Goal: Navigation & Orientation: Find specific page/section

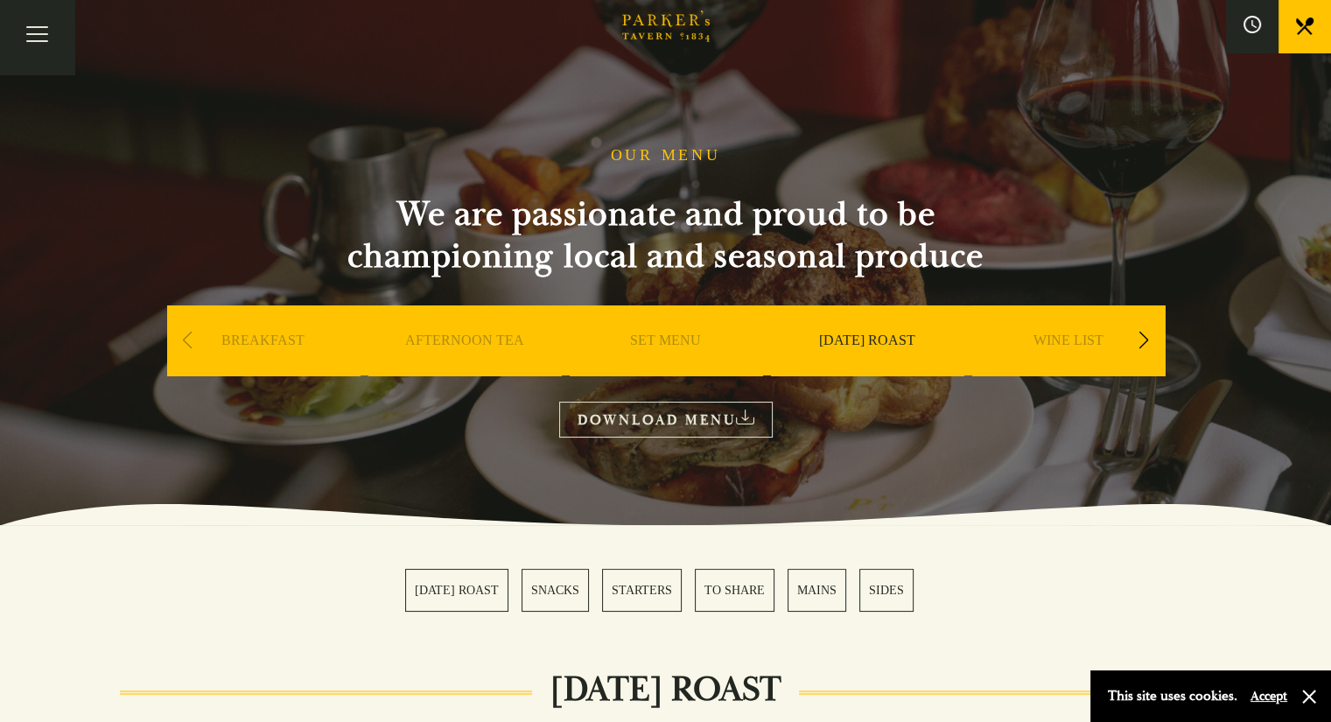
click at [0, 0] on link "Restaurant" at bounding box center [0, 0] width 0 height 0
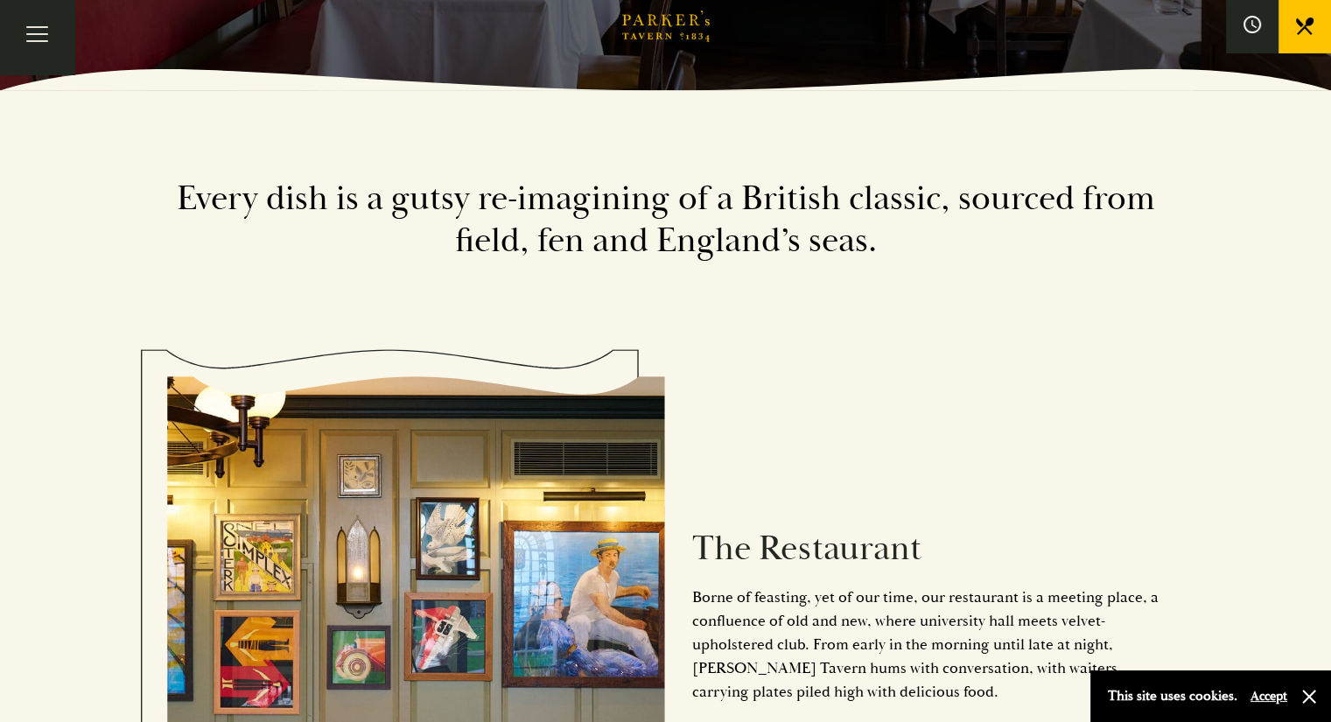
scroll to position [632, 0]
drag, startPoint x: 290, startPoint y: 385, endPoint x: 784, endPoint y: 525, distance: 512.9
click at [784, 525] on div "The Restaurant Borne of feasting, yet of our time, our restaurant is a meeting …" at bounding box center [915, 649] width 499 height 444
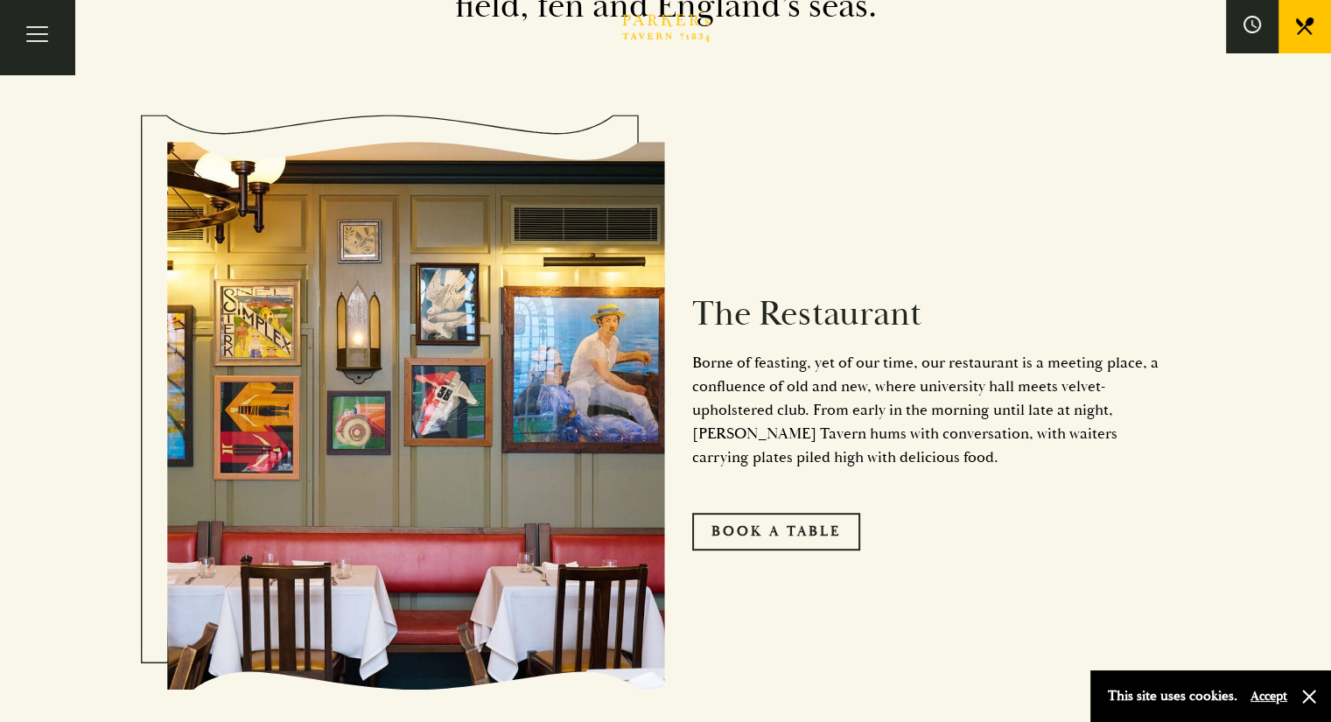
scroll to position [868, 0]
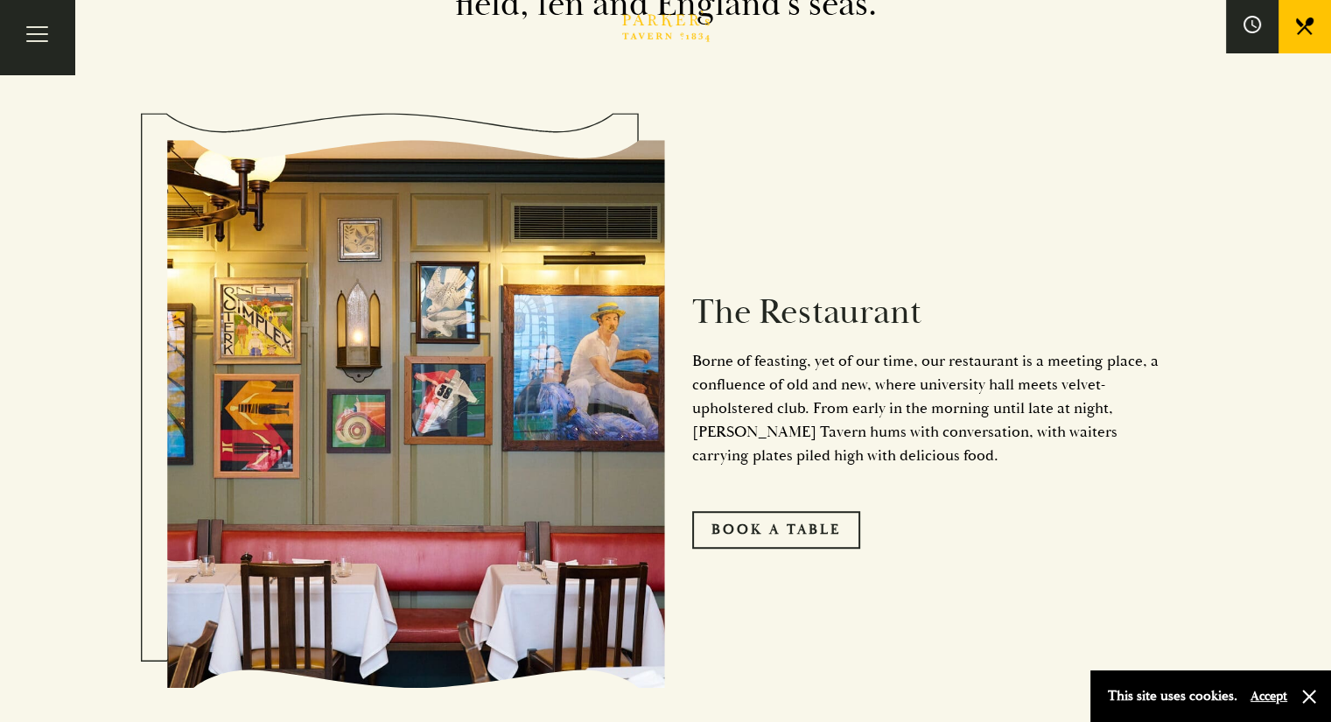
click at [781, 412] on p "Borne of feasting, yet of our time, our restaurant is a meeting place, a conflu…" at bounding box center [928, 408] width 472 height 118
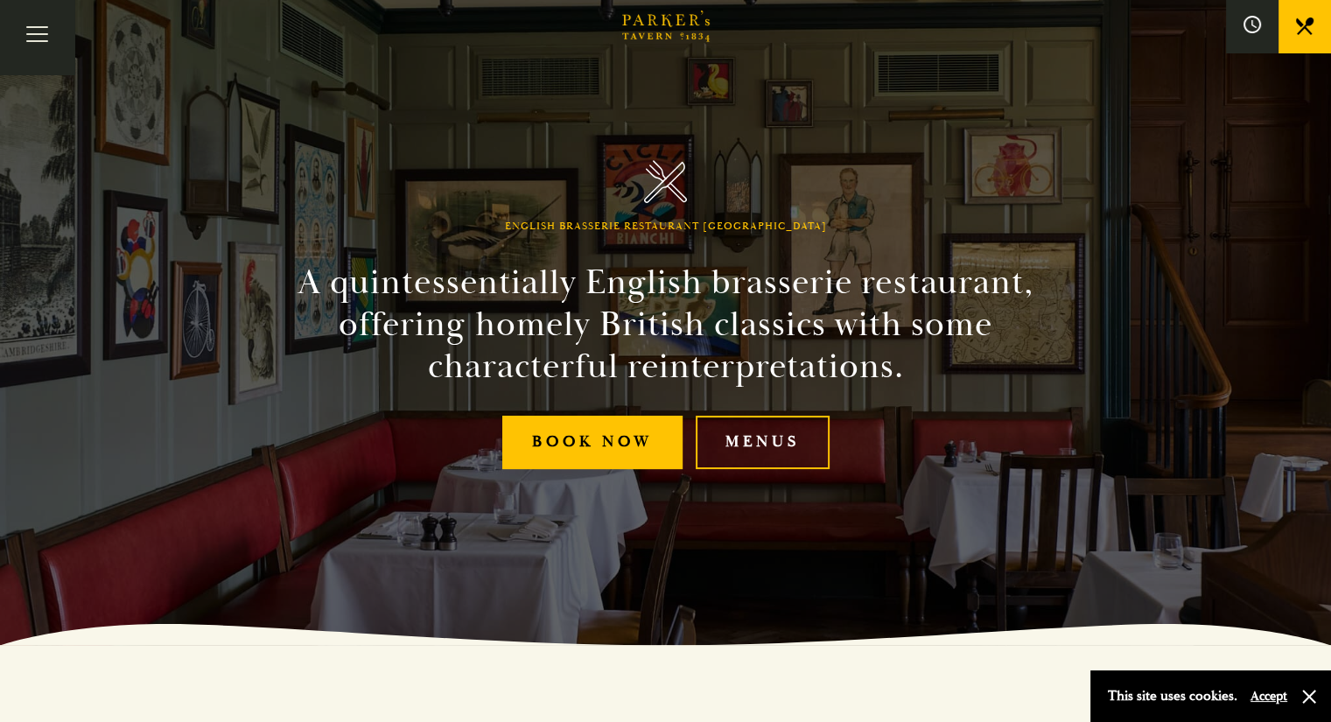
scroll to position [65, 0]
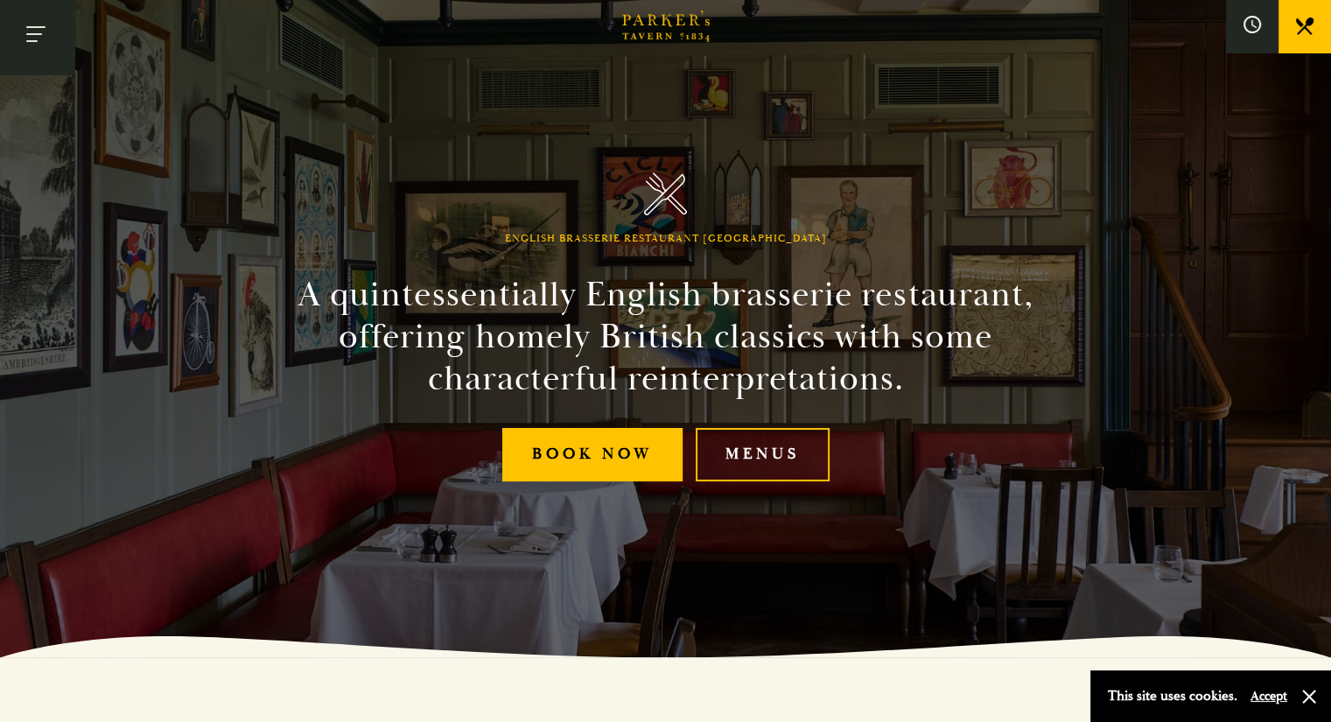
click at [38, 42] on span "Toggle navigation" at bounding box center [31, 41] width 11 height 2
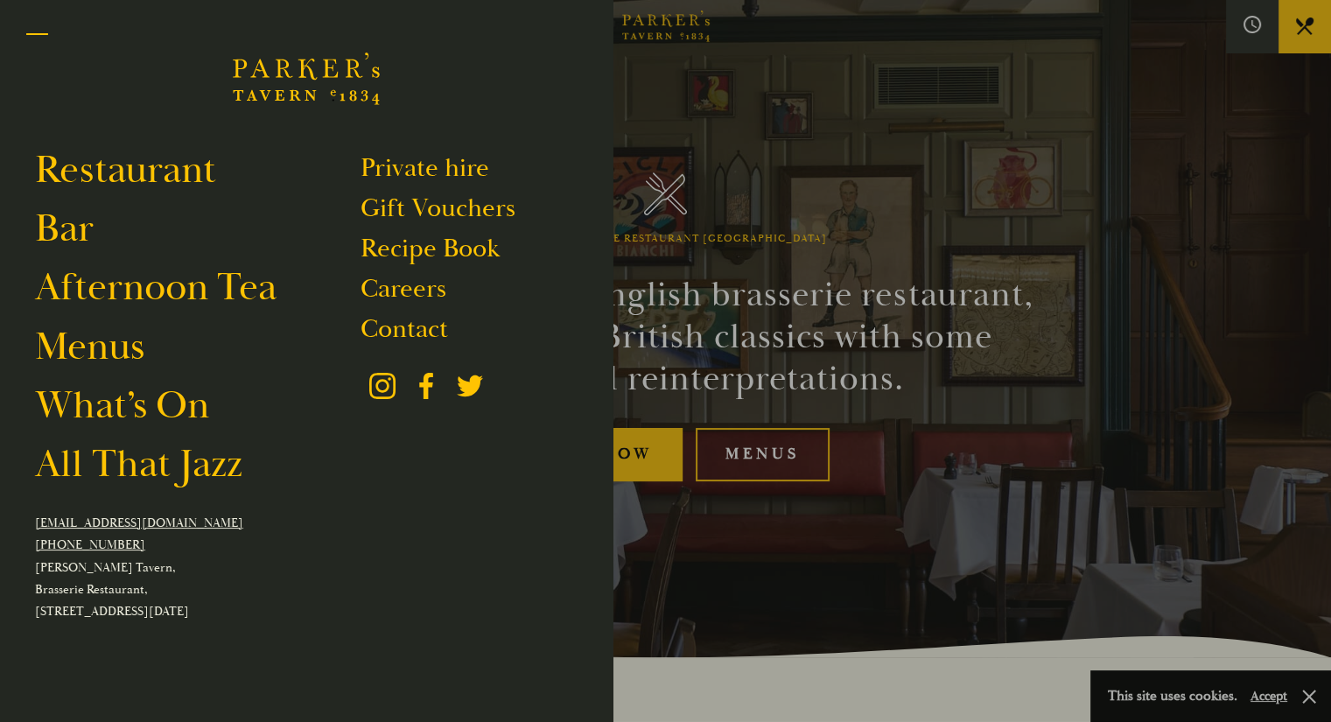
click at [41, 42] on span "Toggle navigation" at bounding box center [37, 41] width 22 height 2
